Goal: Find specific page/section: Go to known website

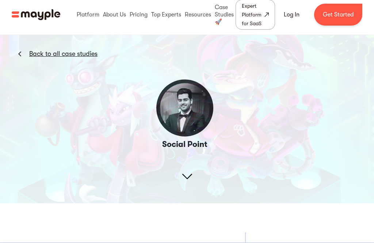
scroll to position [27, 0]
click at [191, 171] on img at bounding box center [187, 114] width 374 height 177
click at [193, 179] on img at bounding box center [187, 114] width 374 height 177
click at [194, 183] on img at bounding box center [187, 114] width 374 height 177
click at [200, 167] on img at bounding box center [187, 114] width 374 height 177
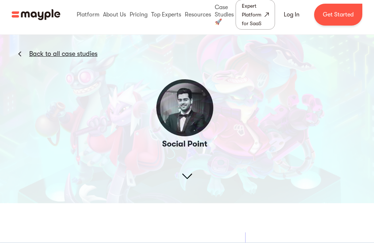
click at [192, 175] on img at bounding box center [187, 114] width 374 height 177
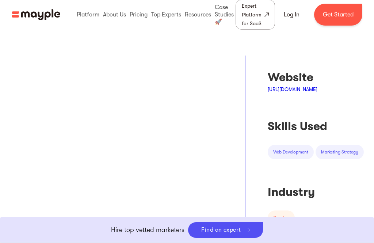
scroll to position [168, 0]
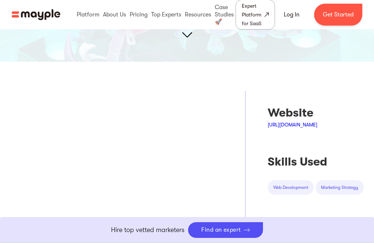
click at [313, 114] on div "Website" at bounding box center [316, 113] width 96 height 15
click at [317, 122] on link "[URL][DOMAIN_NAME]" at bounding box center [293, 125] width 50 height 6
